Goal: Transaction & Acquisition: Subscribe to service/newsletter

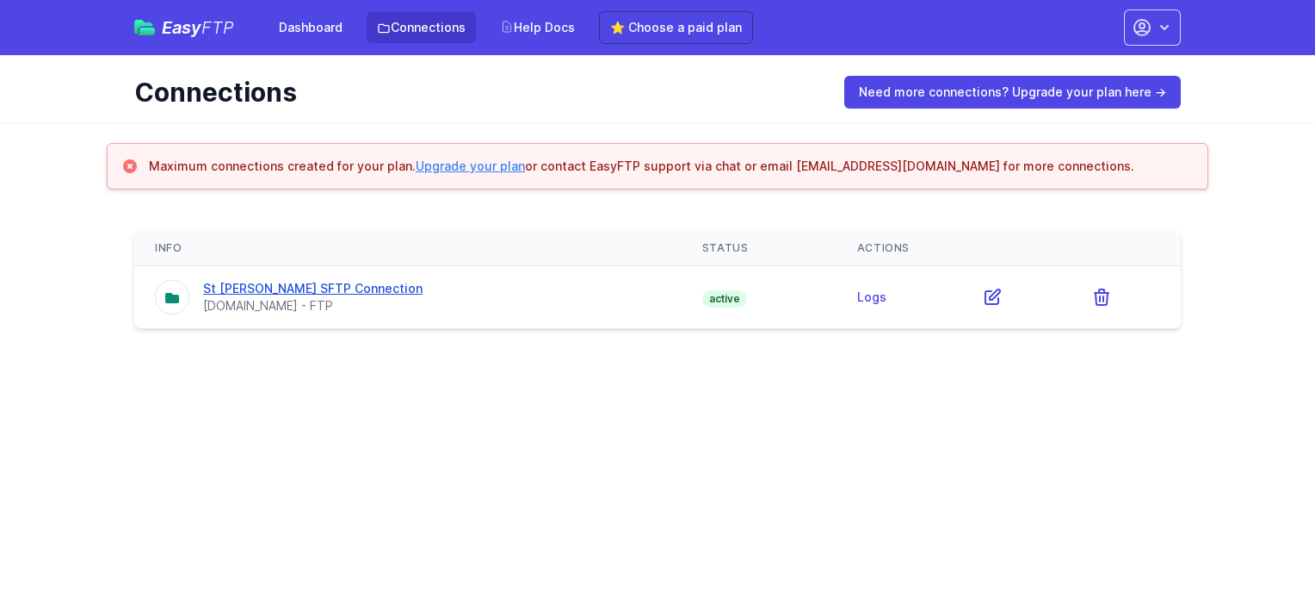
click at [303, 293] on link "St [PERSON_NAME] SFTP Connection" at bounding box center [313, 288] width 220 height 15
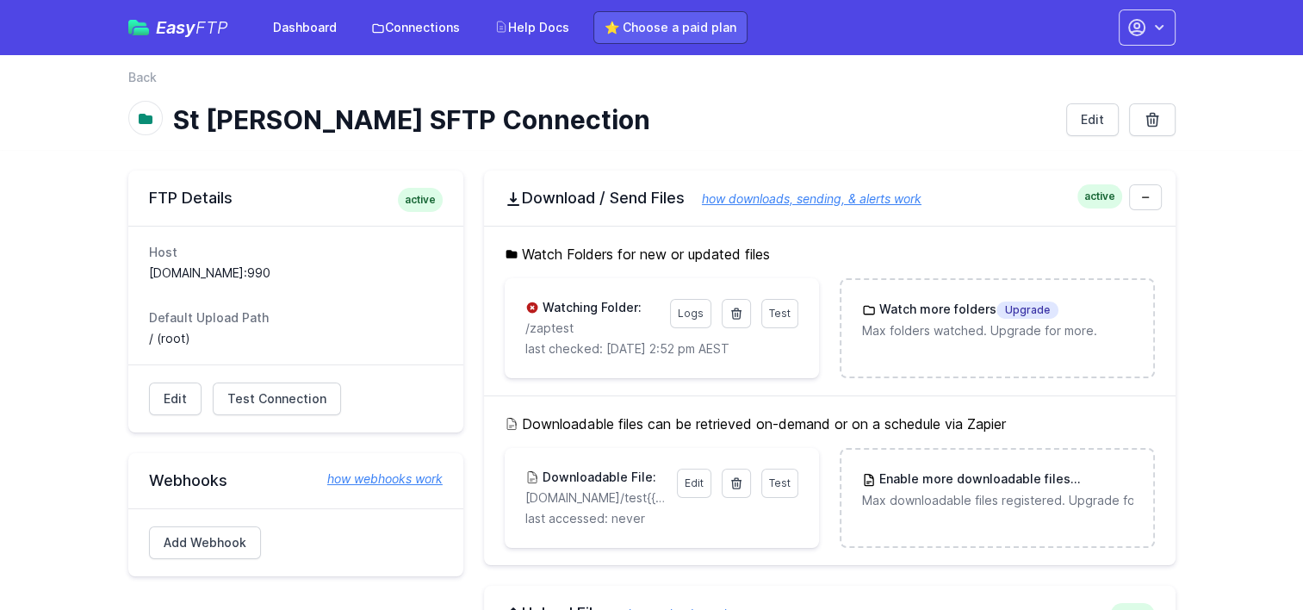
click at [694, 29] on link "⭐ Choose a paid plan" at bounding box center [670, 27] width 154 height 33
